Goal: Task Accomplishment & Management: Complete application form

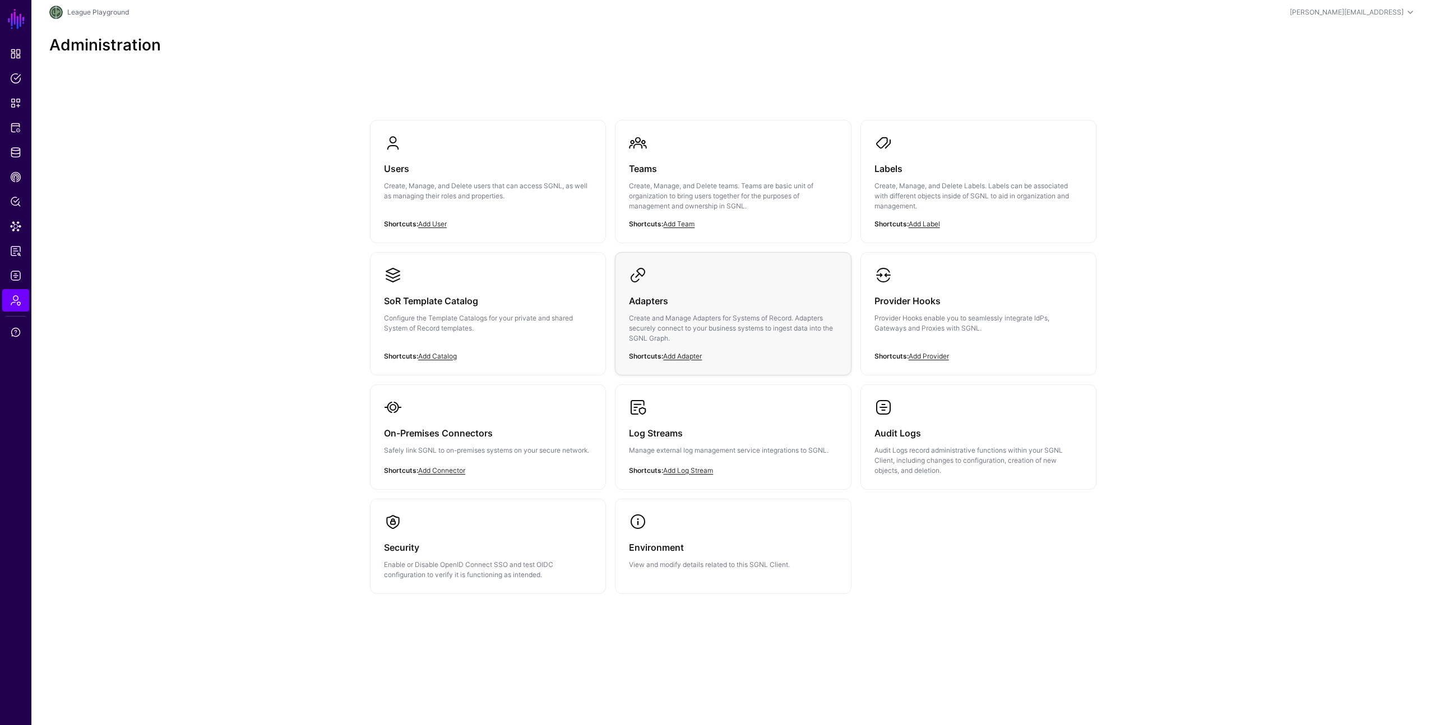
click at [677, 299] on h3 "Adapters" at bounding box center [733, 301] width 208 height 16
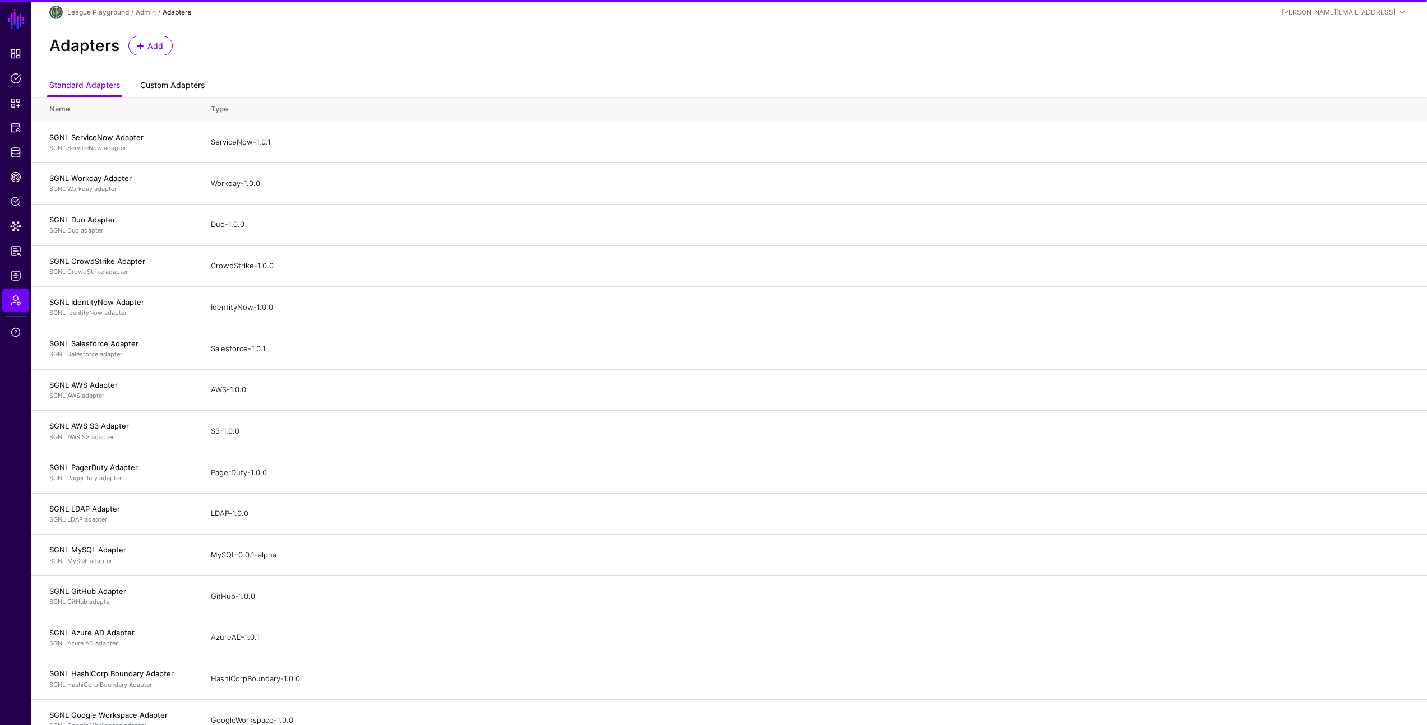
click at [161, 83] on link "Custom Adapters" at bounding box center [172, 86] width 64 height 21
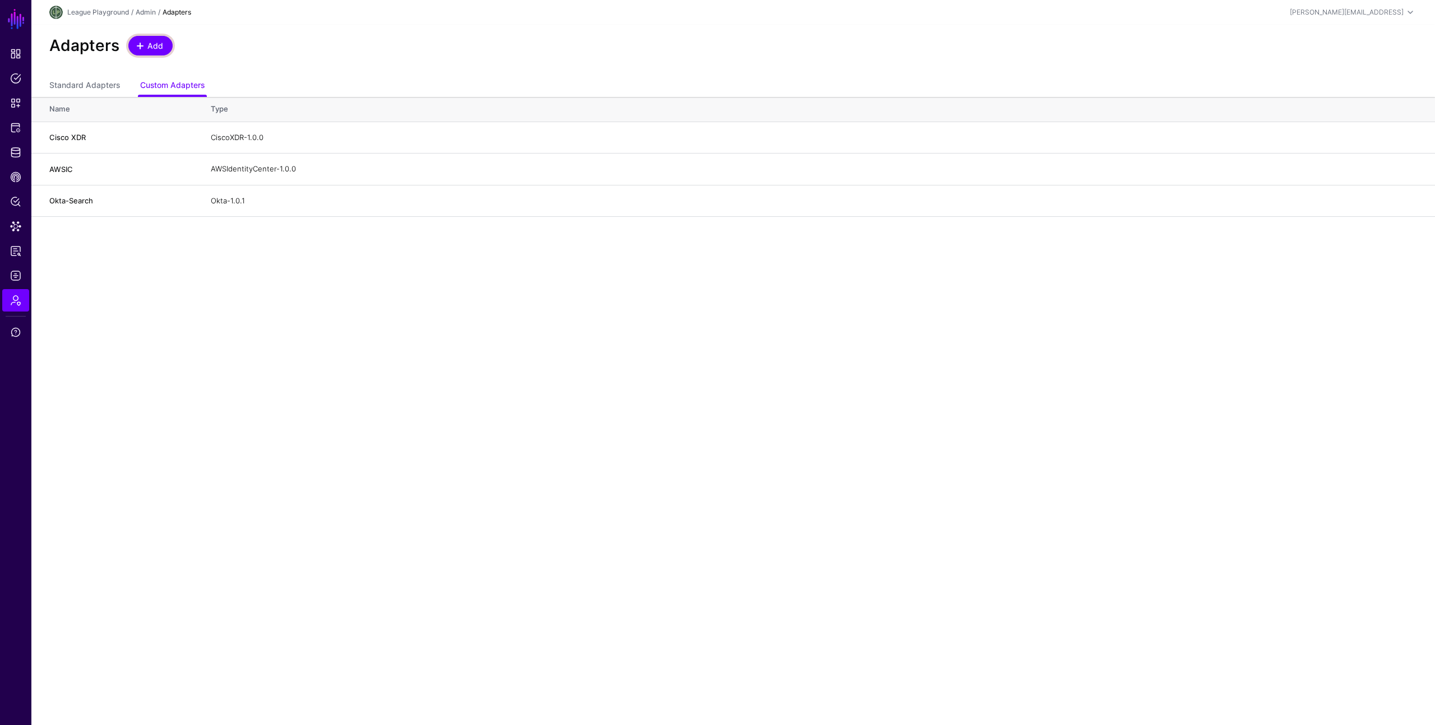
click at [146, 44] on span "Add" at bounding box center [155, 46] width 19 height 12
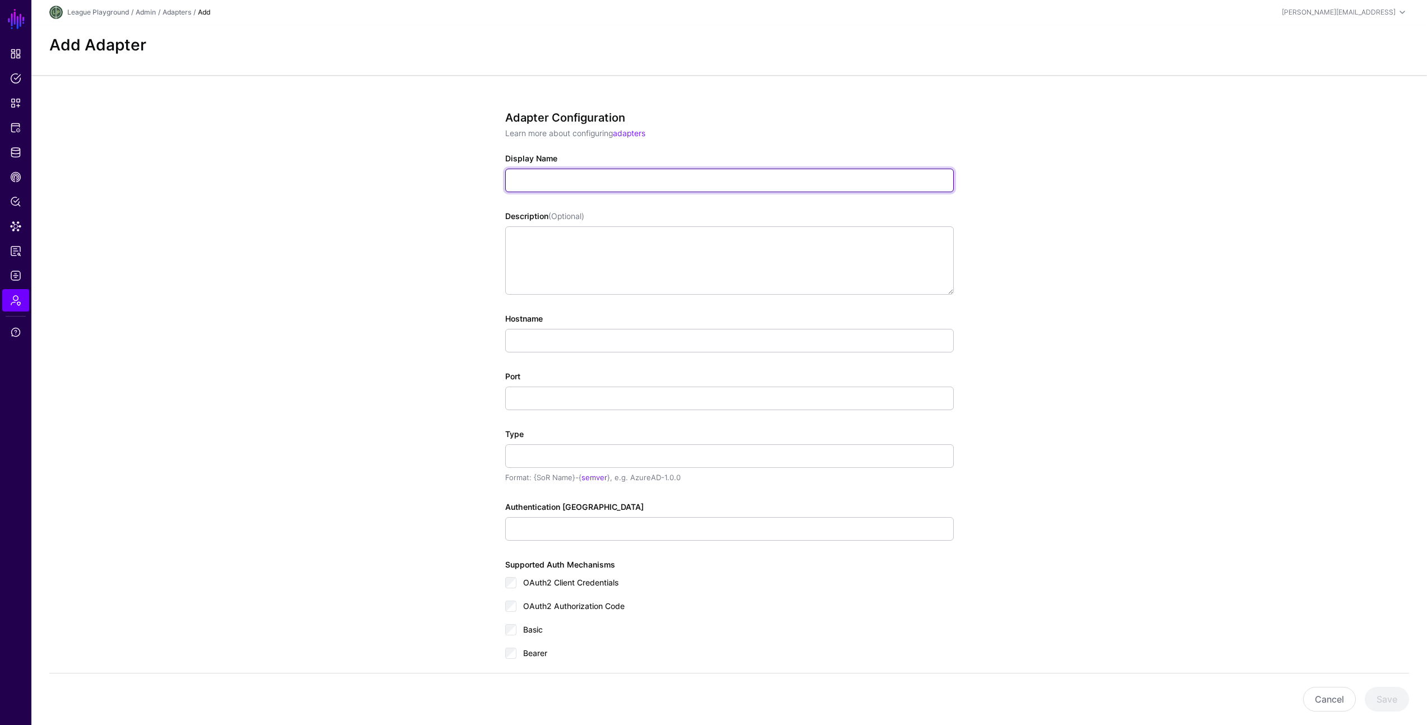
click at [595, 183] on input "Display Name" at bounding box center [729, 181] width 449 height 24
type input "********"
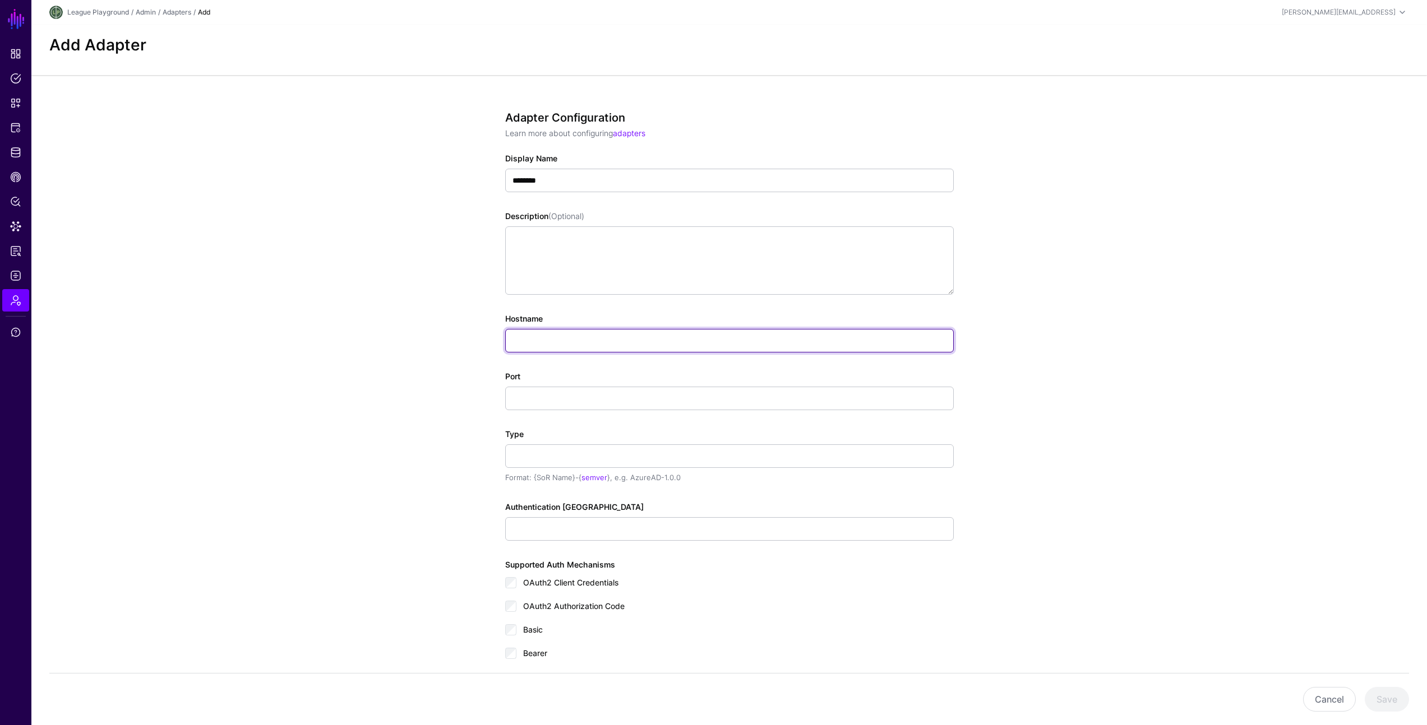
click at [579, 344] on input "Hostname" at bounding box center [729, 341] width 449 height 24
type input "**********"
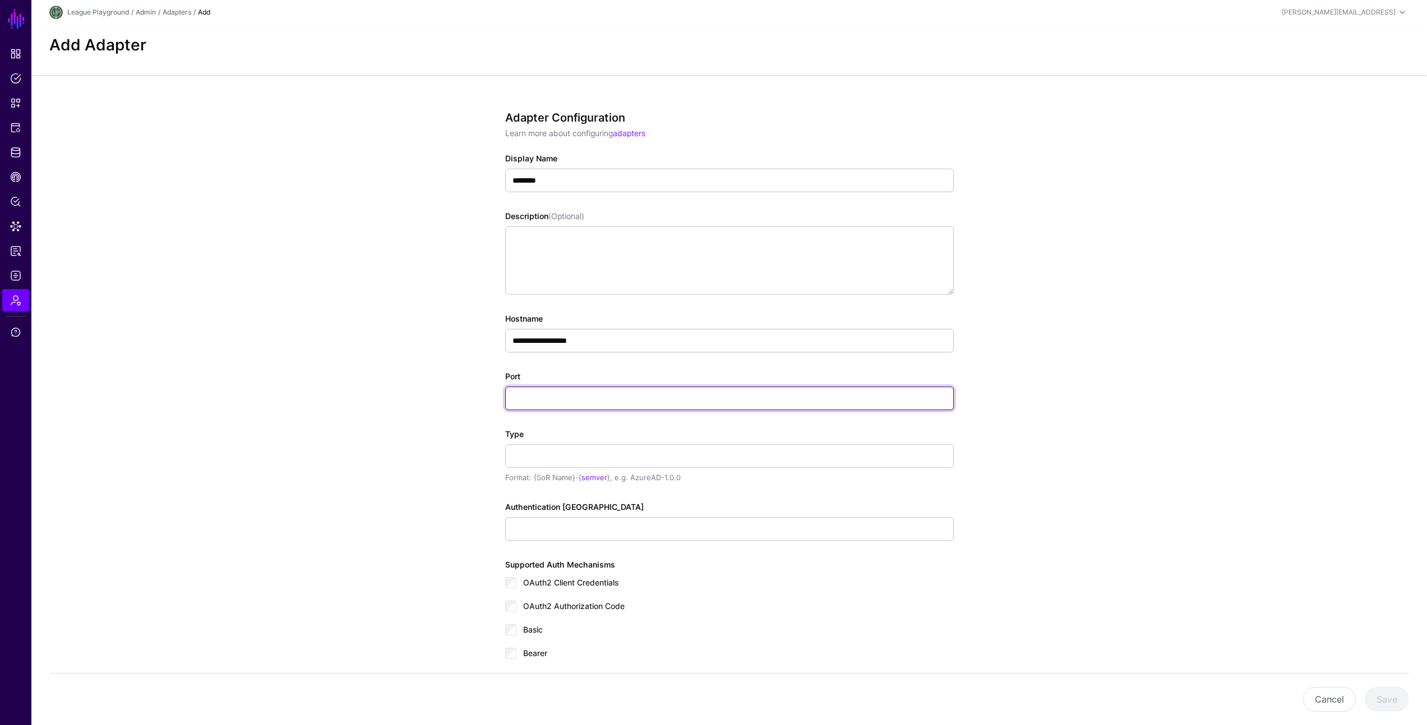
click at [543, 405] on input "Port" at bounding box center [729, 399] width 449 height 24
type input "***"
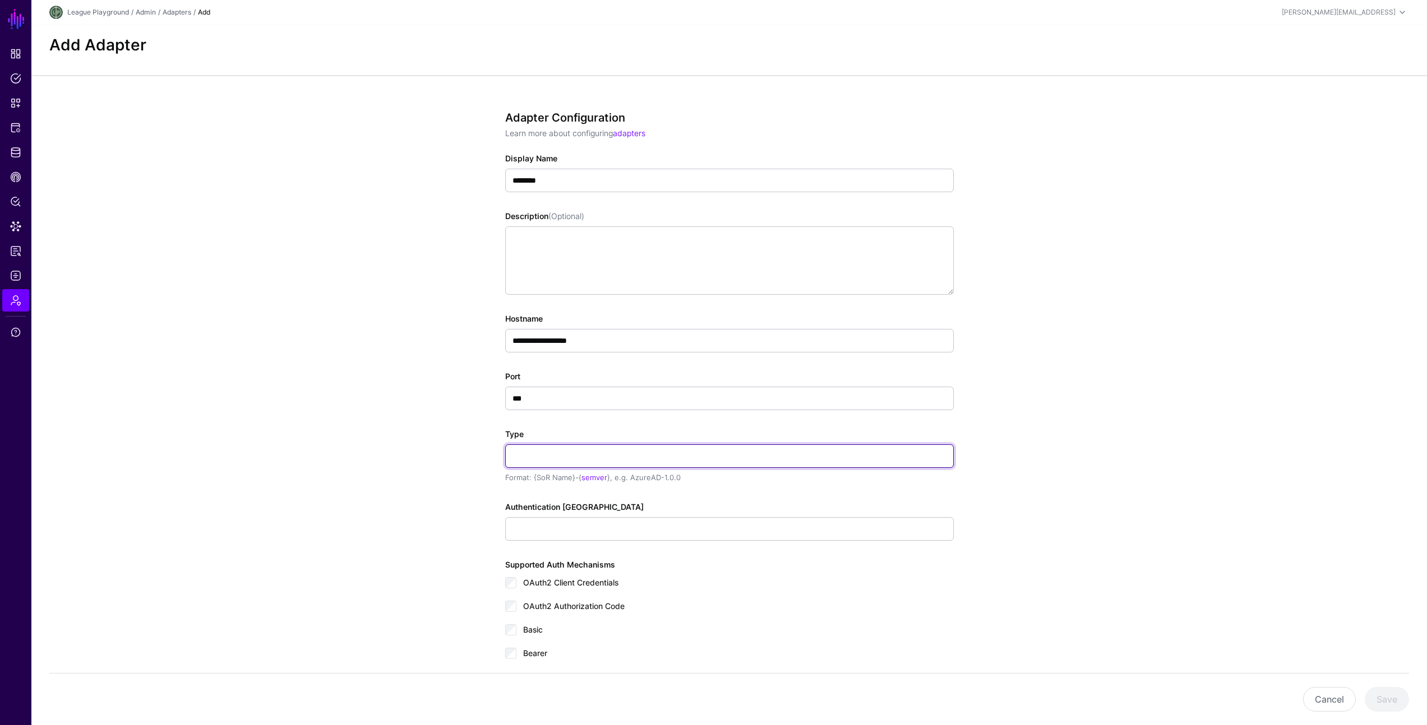
click at [543, 456] on input "Type" at bounding box center [729, 457] width 449 height 24
click at [541, 476] on div "Format: {SoR Name}-{ semver }, e.g. AzureAD-1.0.0" at bounding box center [729, 478] width 449 height 11
click at [612, 458] on input "Type" at bounding box center [729, 457] width 449 height 24
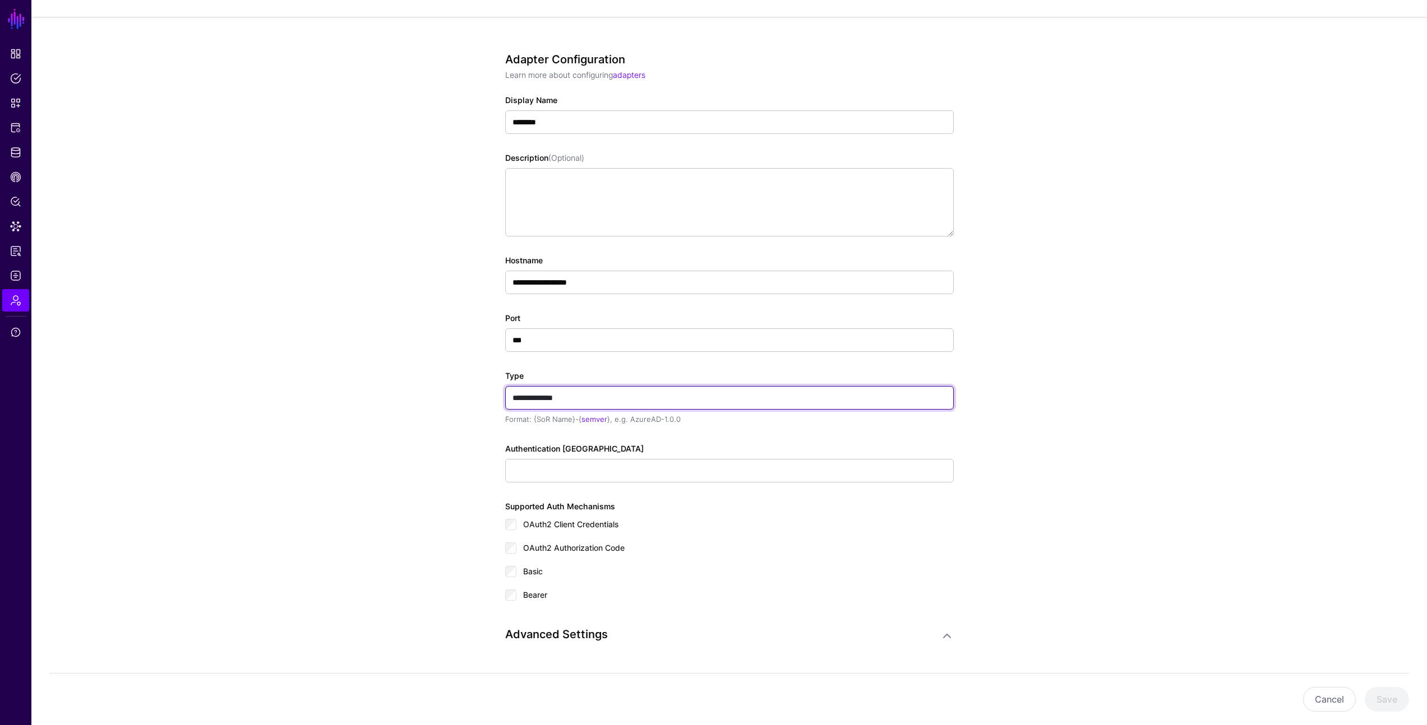
scroll to position [89, 0]
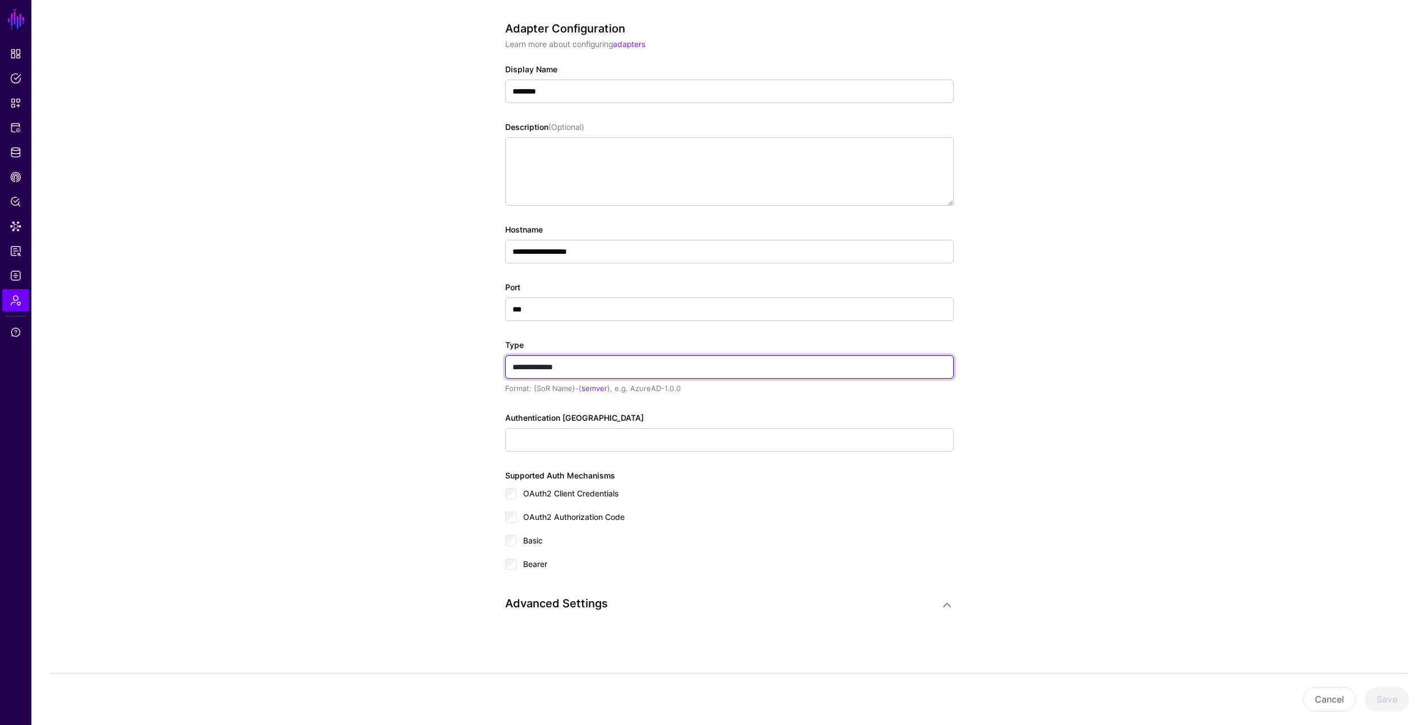
type input "**********"
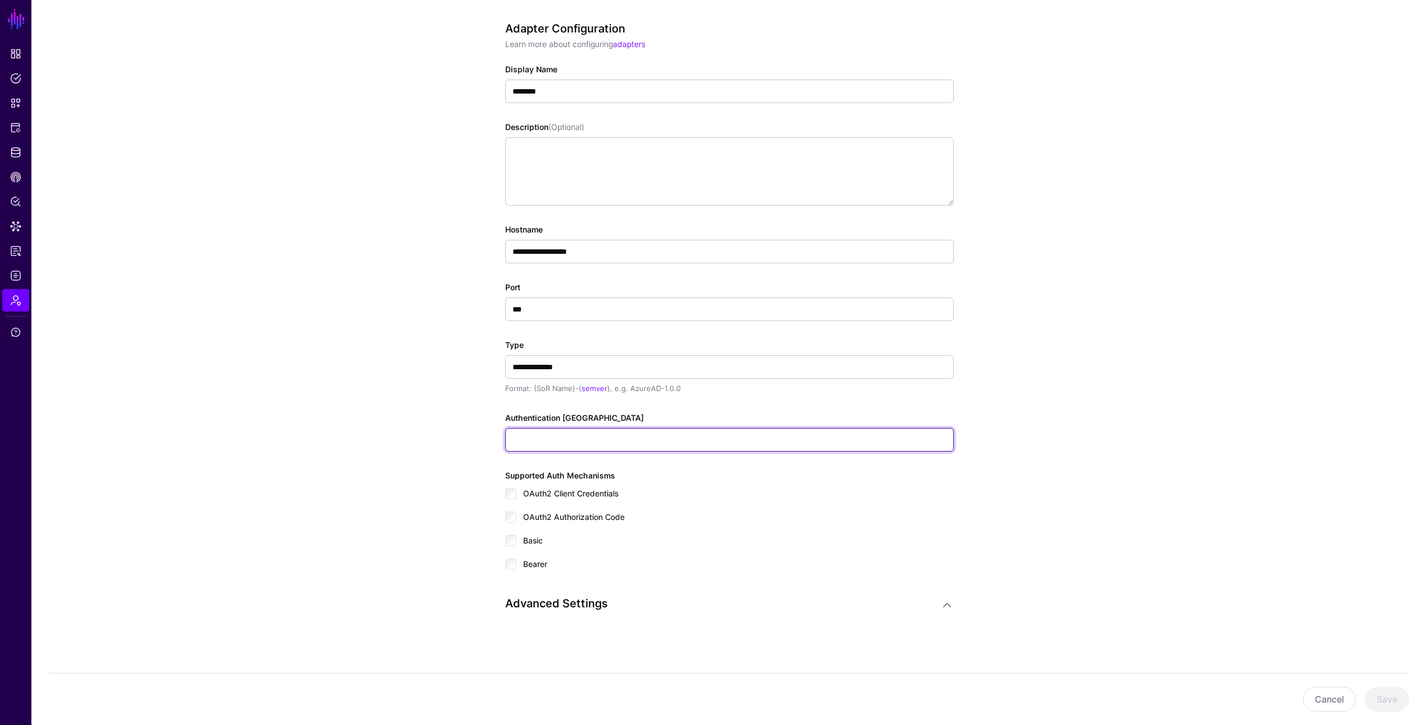
click at [741, 445] on input "Authentication [GEOGRAPHIC_DATA]" at bounding box center [729, 440] width 449 height 24
type input "***"
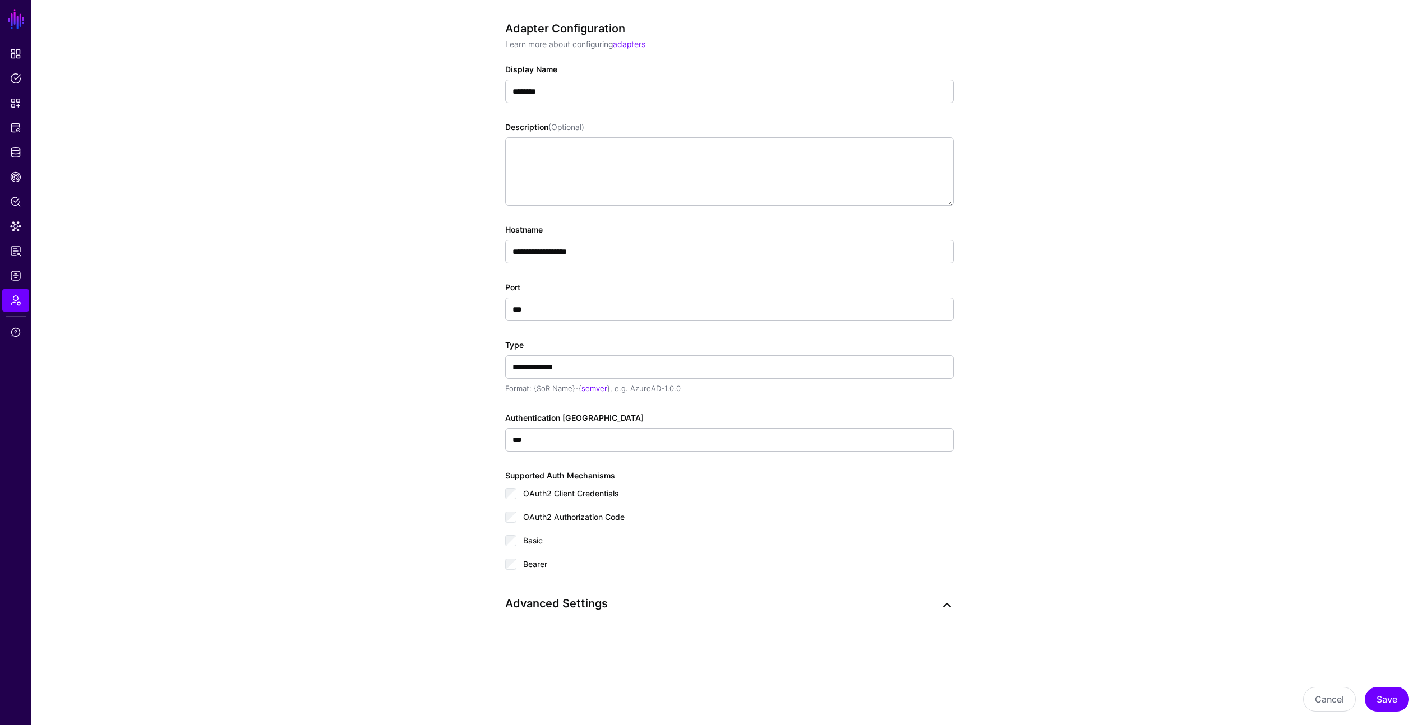
click at [944, 611] on link at bounding box center [946, 605] width 13 height 13
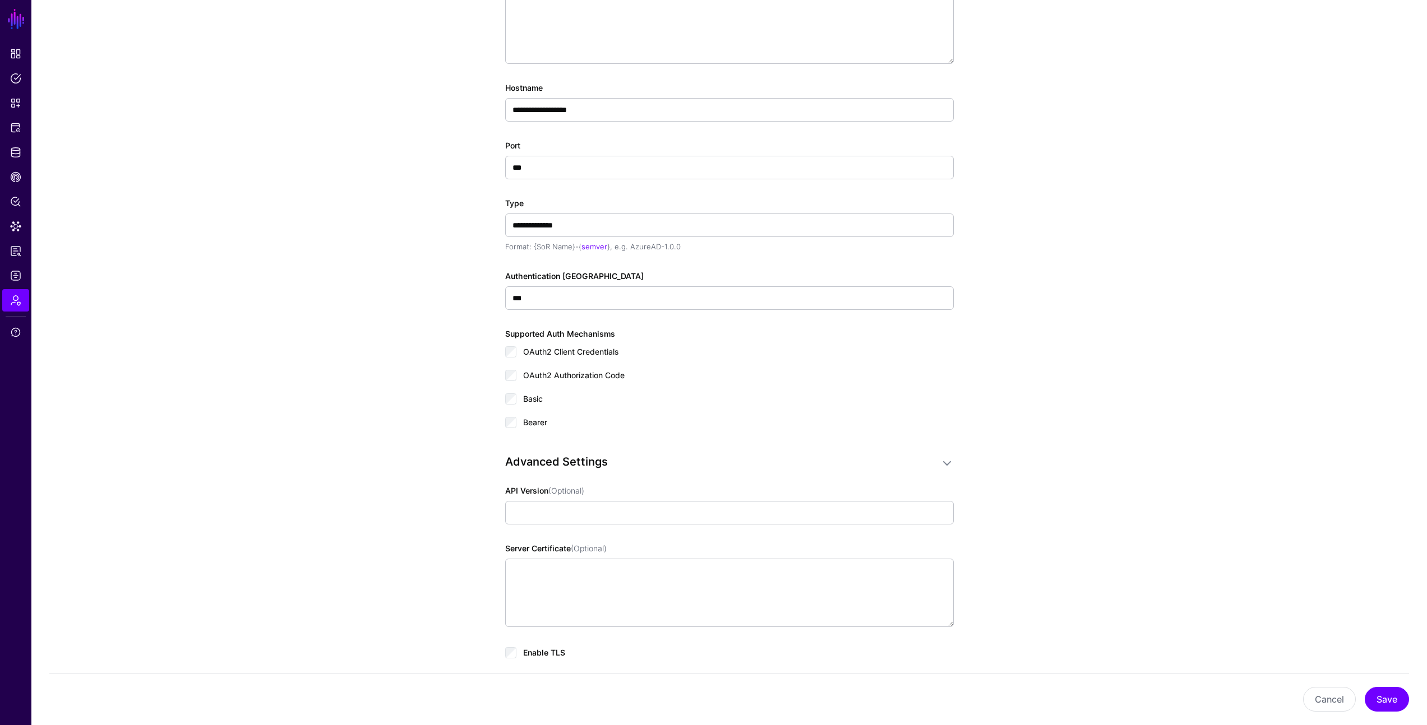
scroll to position [290, 0]
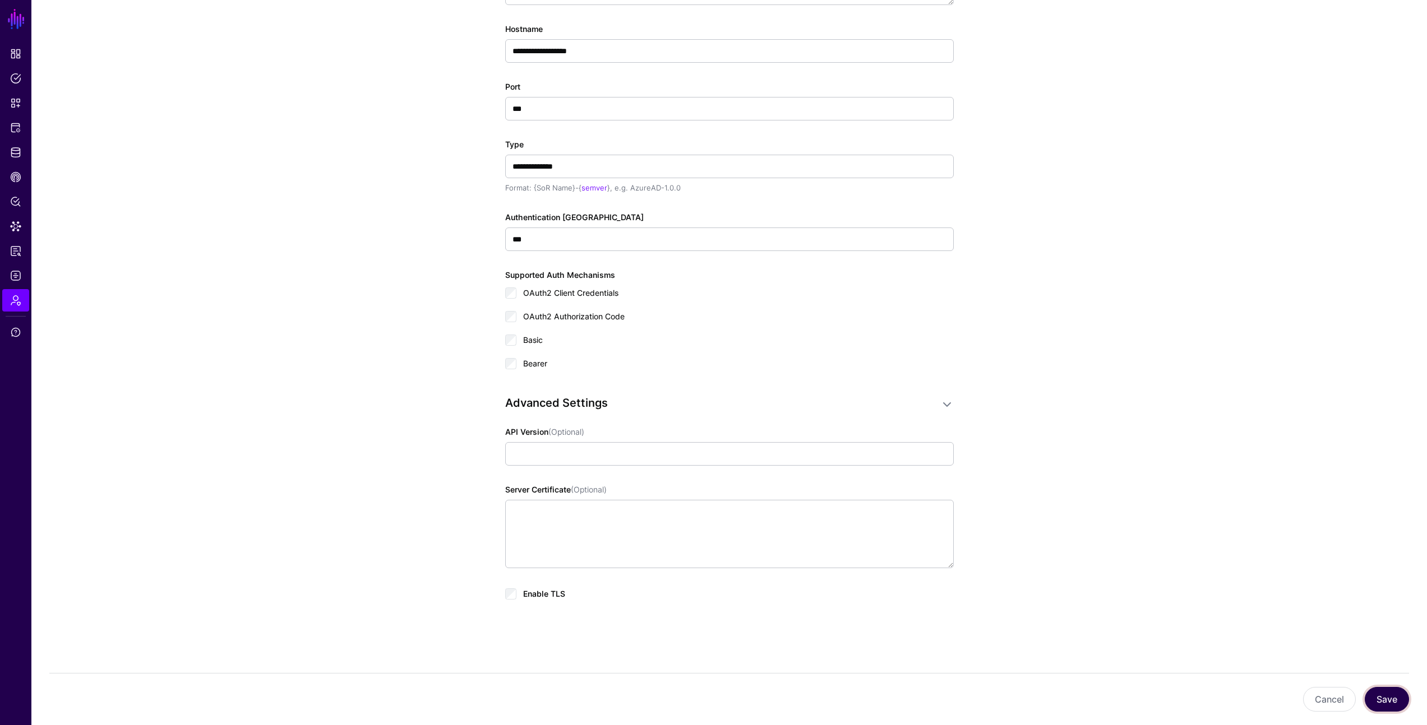
click at [1388, 696] on button "Save" at bounding box center [1387, 699] width 44 height 25
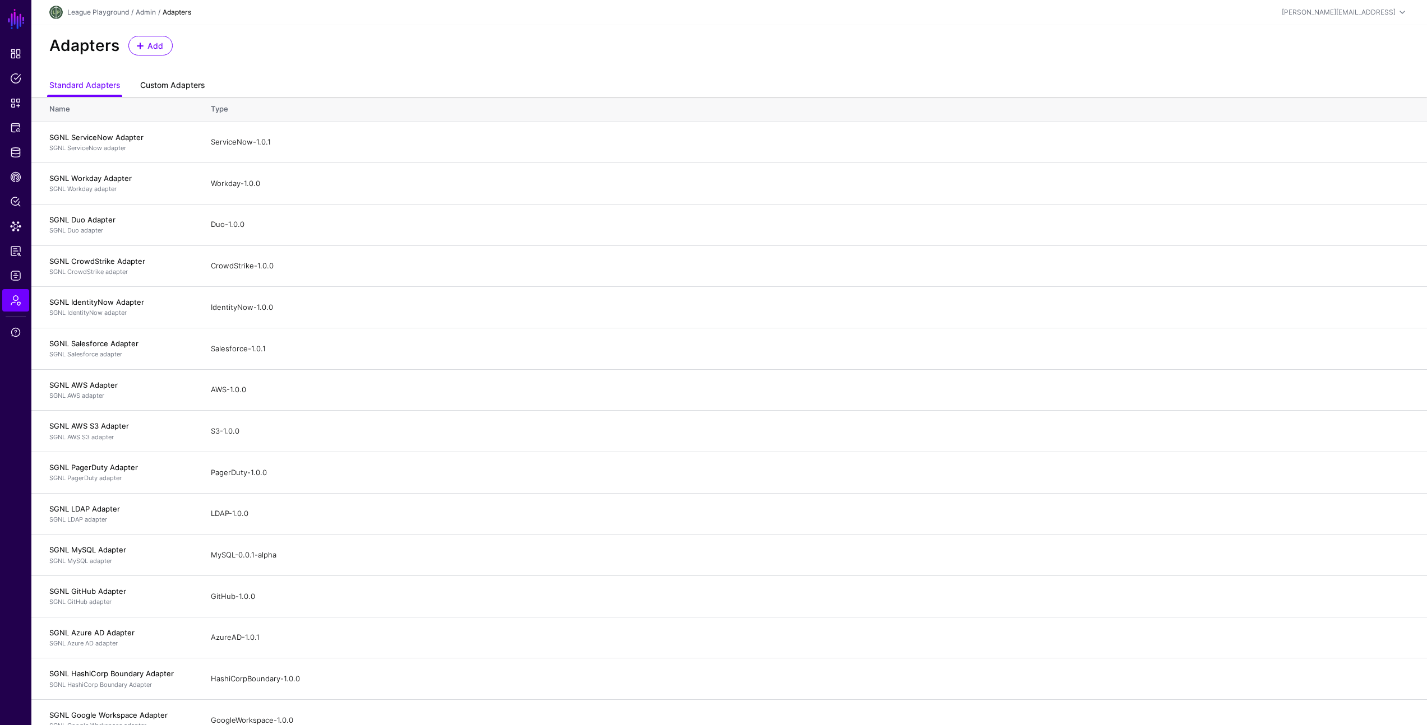
click at [200, 84] on link "Custom Adapters" at bounding box center [172, 86] width 64 height 21
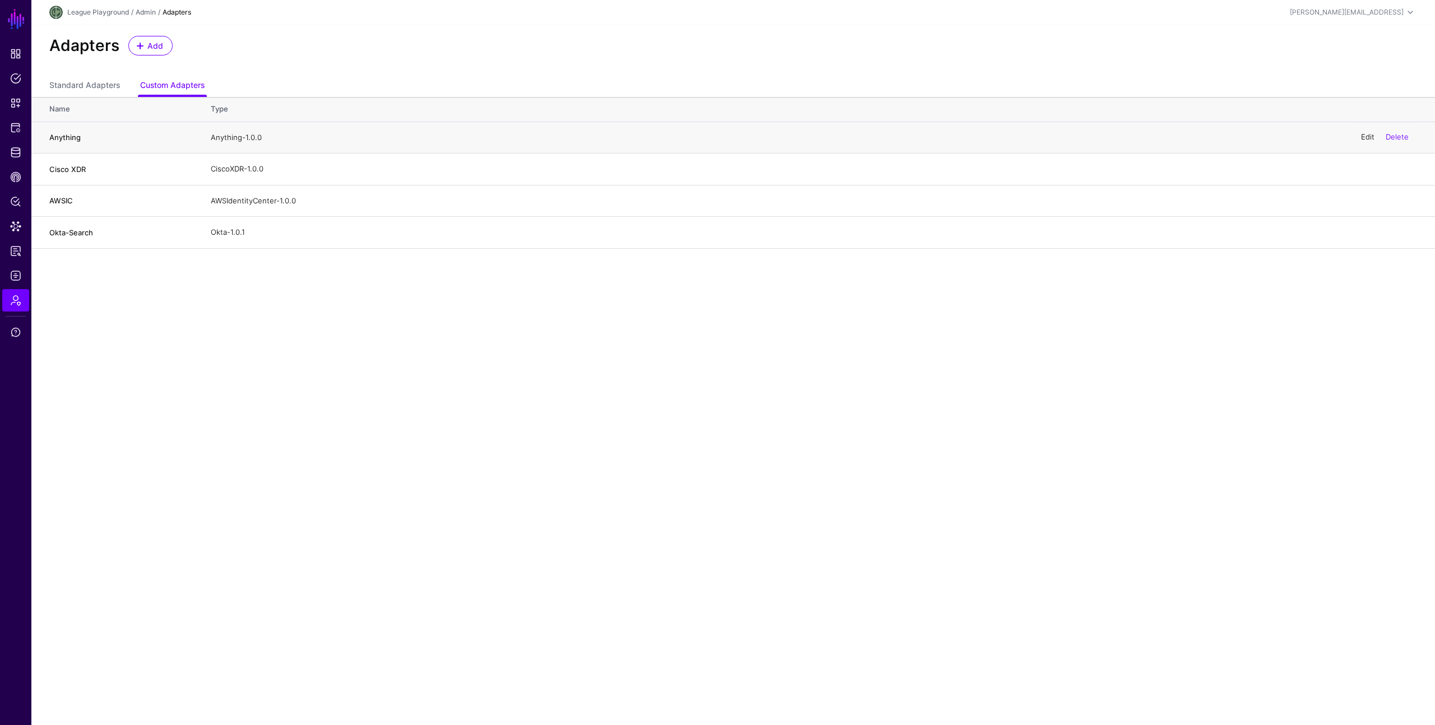
click at [1366, 138] on link "Edit" at bounding box center [1367, 137] width 13 height 9
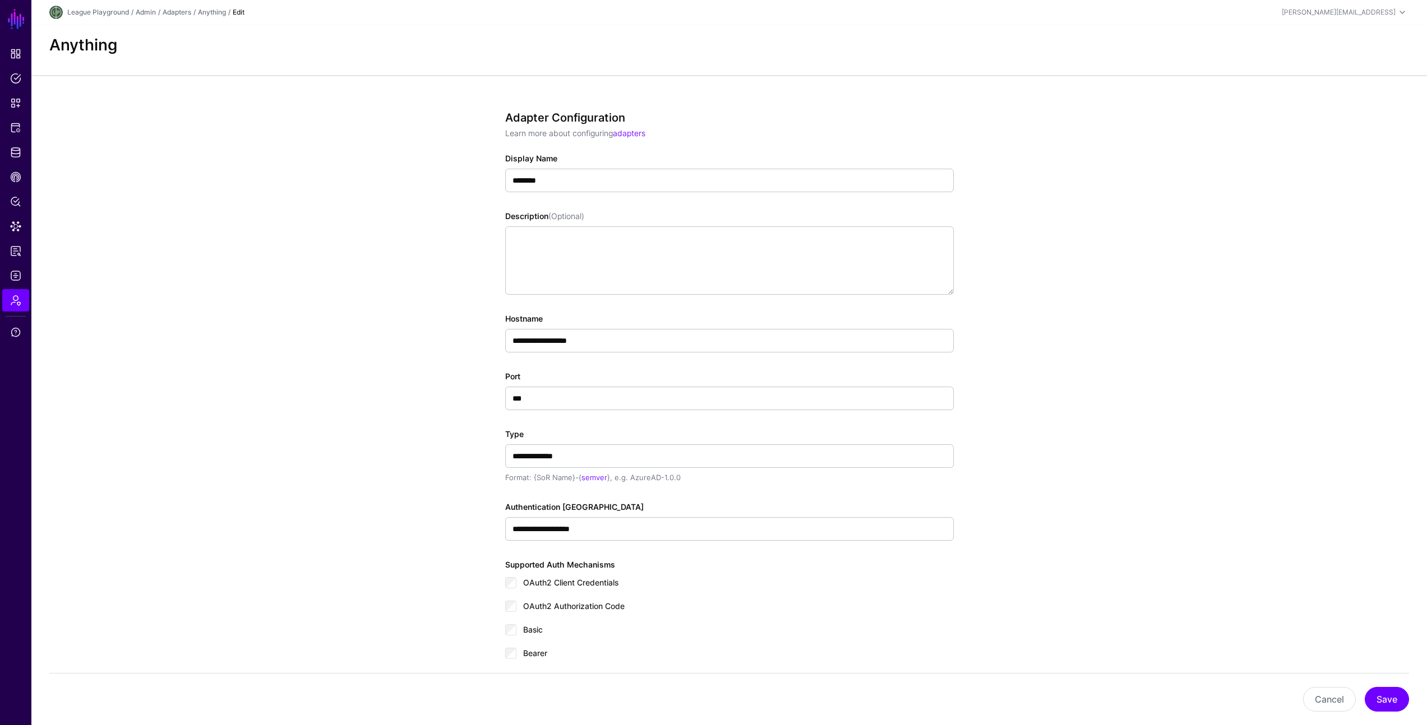
scroll to position [74, 0]
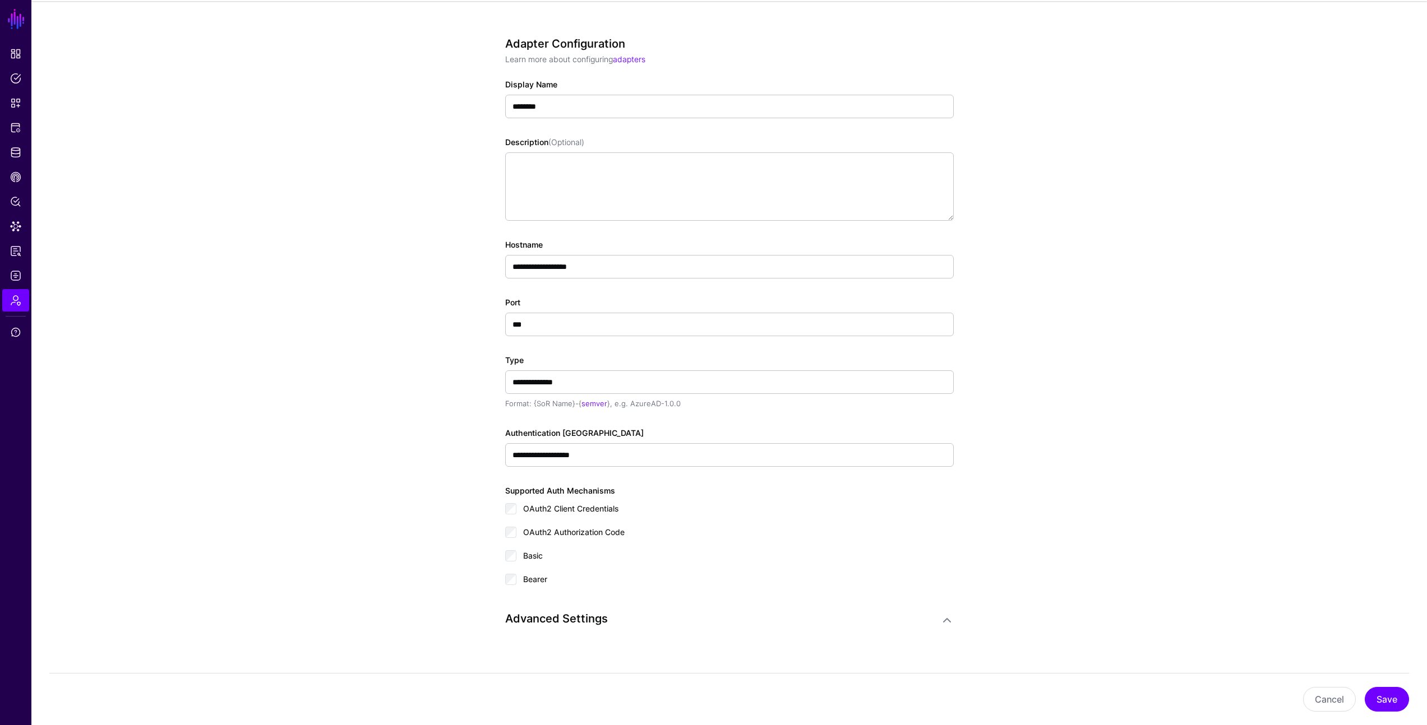
click at [426, 212] on app-admin-adapters-details-form "**********" at bounding box center [728, 371] width 1395 height 740
click at [470, 331] on div "**********" at bounding box center [729, 371] width 520 height 740
drag, startPoint x: 404, startPoint y: 142, endPoint x: 397, endPoint y: 150, distance: 9.9
click at [403, 142] on app-admin-adapters-details-form "**********" at bounding box center [728, 371] width 1395 height 740
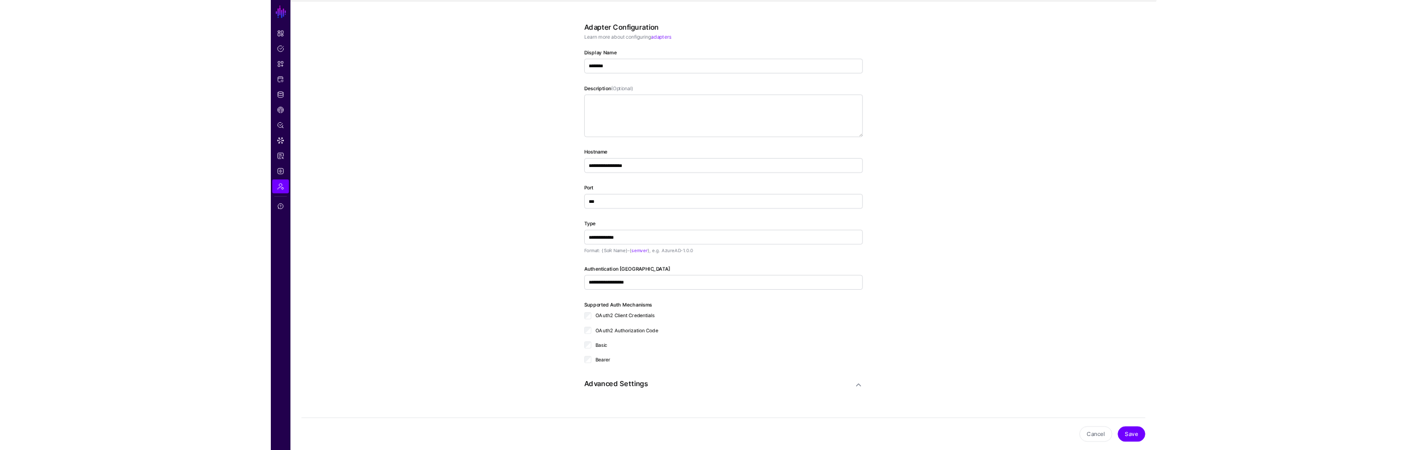
scroll to position [0, 0]
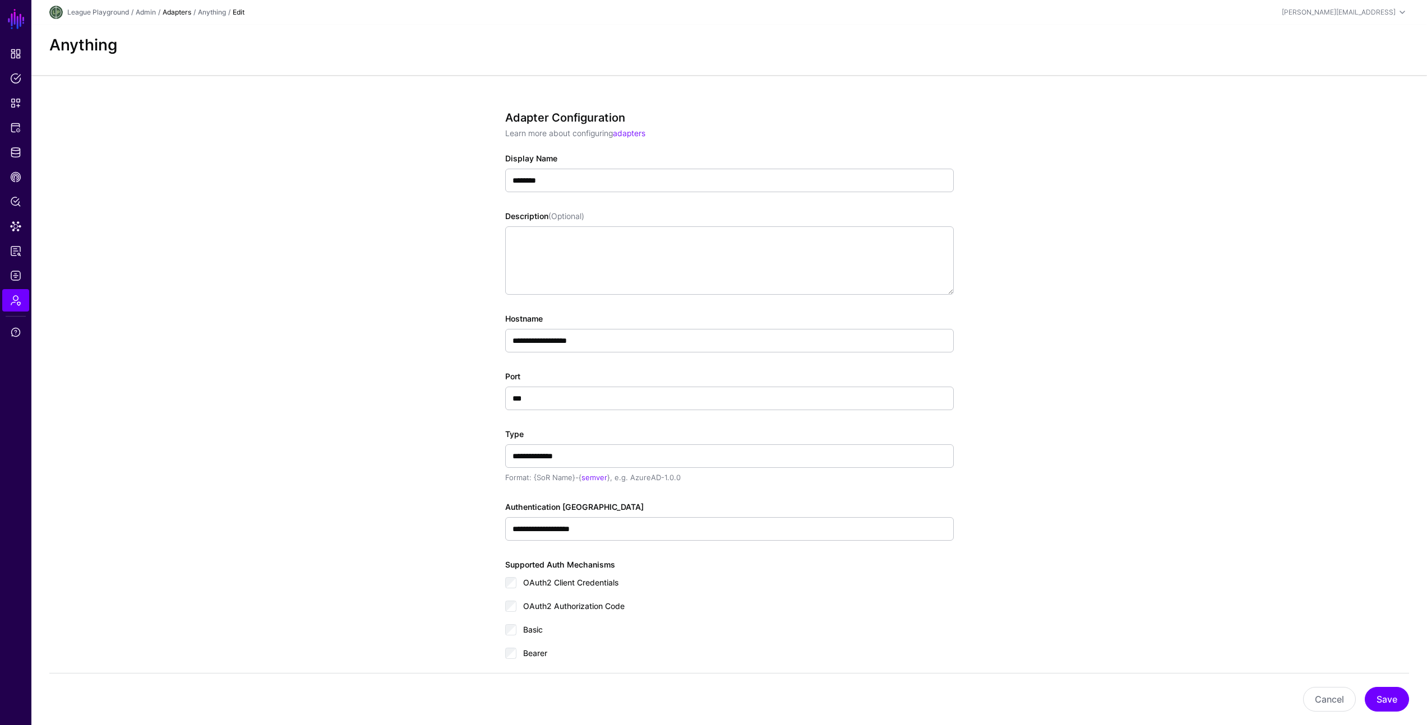
click at [182, 11] on link "Adapters" at bounding box center [177, 12] width 29 height 8
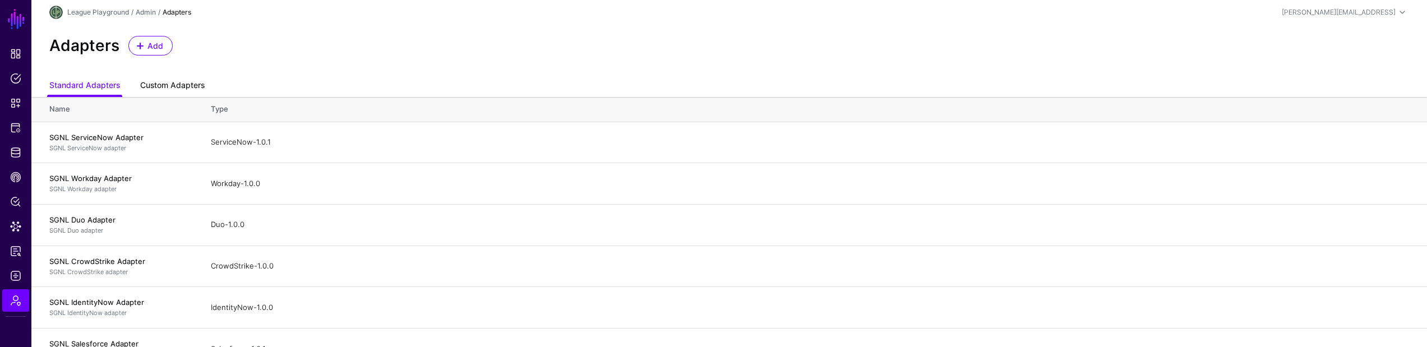
click at [175, 85] on link "Custom Adapters" at bounding box center [172, 86] width 64 height 21
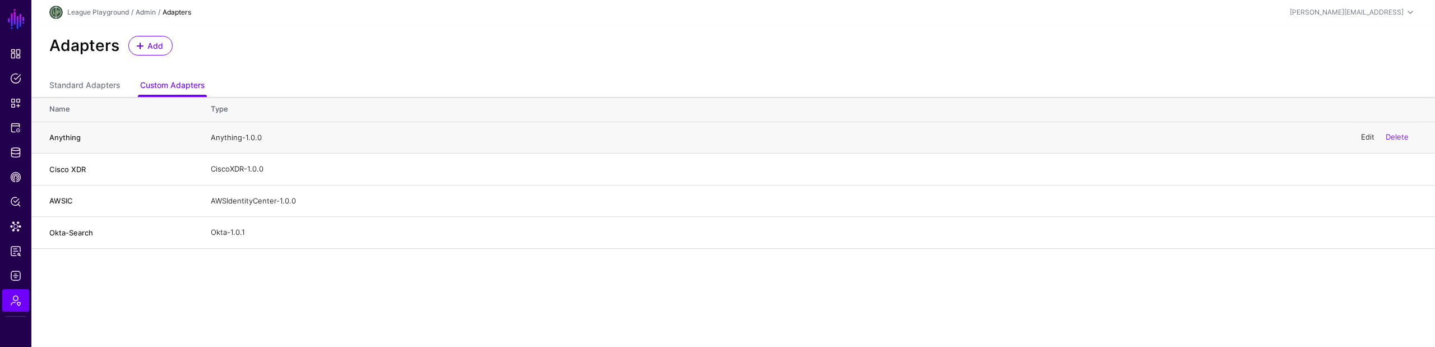
click at [1366, 140] on link "Edit" at bounding box center [1367, 137] width 13 height 9
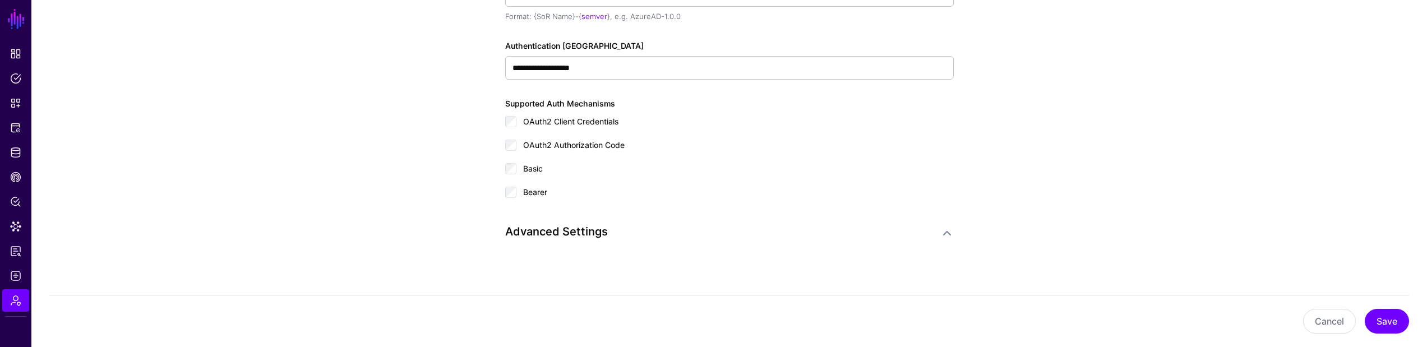
scroll to position [468, 0]
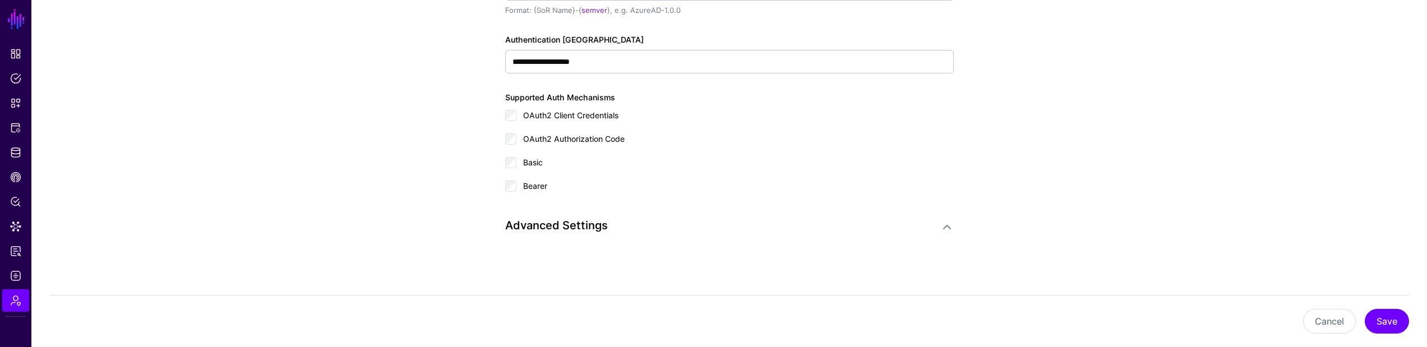
click at [539, 184] on span "Bearer" at bounding box center [535, 186] width 24 height 10
click at [536, 162] on span "Basic" at bounding box center [533, 163] width 20 height 10
click at [537, 146] on div "OAuth2 Authorization Code" at bounding box center [729, 142] width 449 height 22
click at [540, 117] on span "OAuth2 Client Credentials" at bounding box center [570, 115] width 95 height 10
click at [554, 137] on span "OAuth2 Authorization Code" at bounding box center [573, 139] width 101 height 10
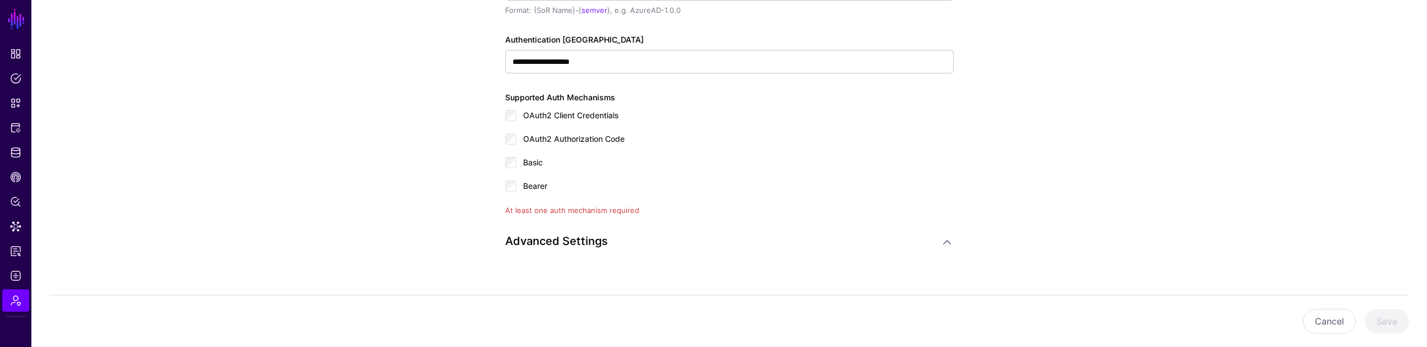
click at [530, 190] on span "Bearer" at bounding box center [535, 186] width 24 height 10
drag, startPoint x: 530, startPoint y: 160, endPoint x: 535, endPoint y: 135, distance: 25.8
click at [530, 160] on span "Basic" at bounding box center [533, 163] width 20 height 10
drag, startPoint x: 535, startPoint y: 135, endPoint x: 538, endPoint y: 120, distance: 15.3
click at [535, 134] on span "OAuth2 Authorization Code" at bounding box center [573, 139] width 101 height 10
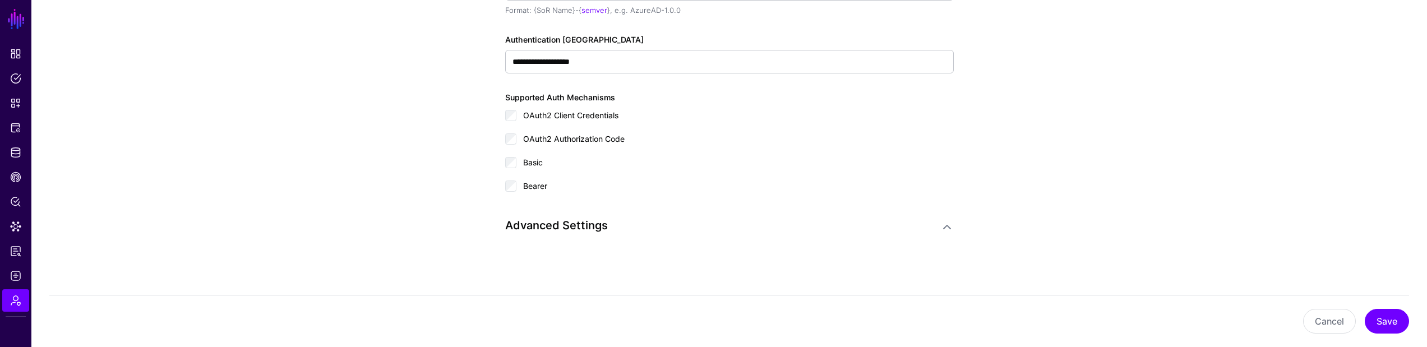
click at [535, 111] on span "OAuth2 Client Credentials" at bounding box center [570, 115] width 95 height 10
drag, startPoint x: 260, startPoint y: 249, endPoint x: 132, endPoint y: 270, distance: 129.0
